Goal: Task Accomplishment & Management: Use online tool/utility

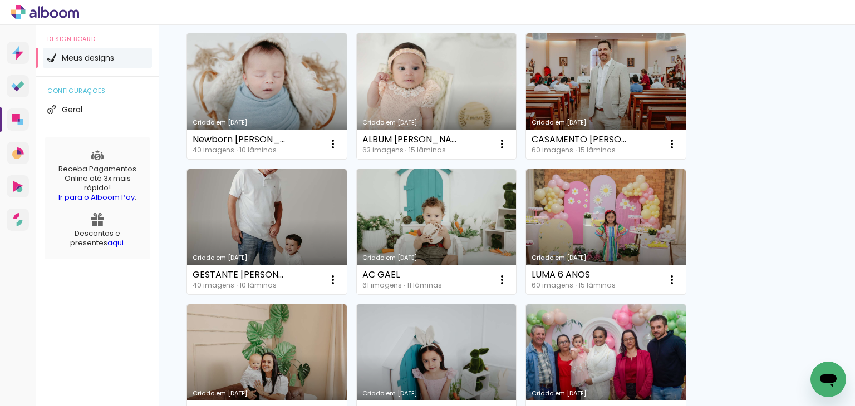
scroll to position [111, 0]
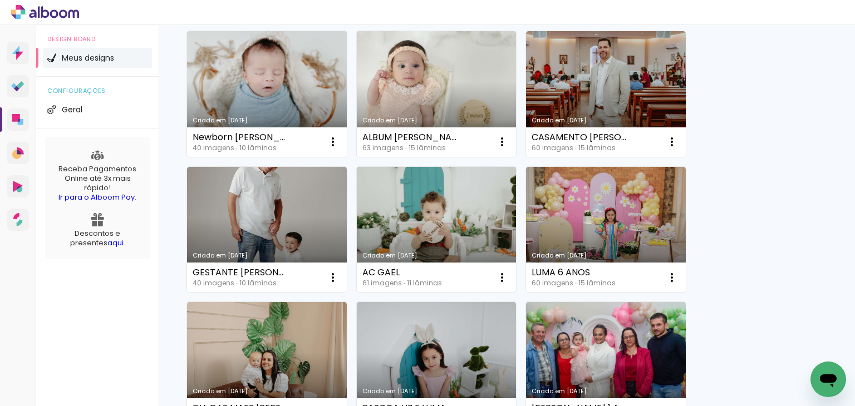
drag, startPoint x: 0, startPoint y: 0, endPoint x: 423, endPoint y: 229, distance: 480.8
click at [423, 229] on link "Criado em [DATE]" at bounding box center [437, 230] width 160 height 126
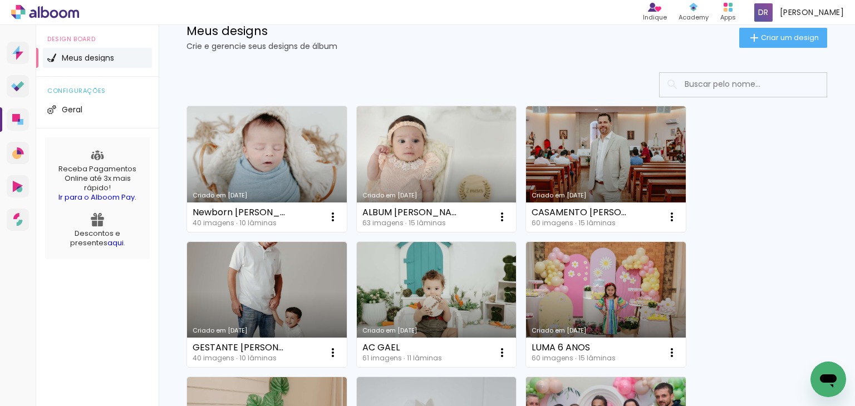
scroll to position [56, 0]
